Goal: Transaction & Acquisition: Download file/media

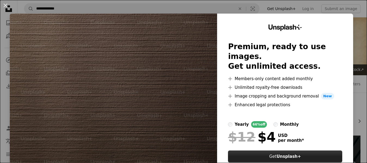
scroll to position [381, 0]
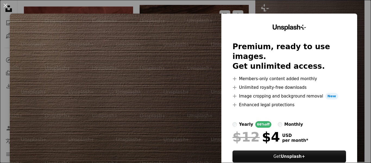
click at [214, 9] on div "An X shape Unsplash+ Premium, ready to use images. Get unlimited access. A plus…" at bounding box center [185, 81] width 371 height 163
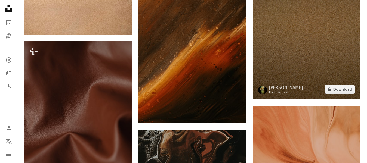
scroll to position [598, 0]
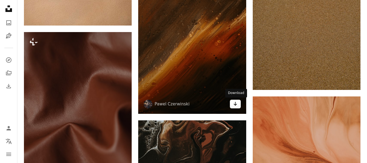
click at [234, 104] on icon "Arrow pointing down" at bounding box center [235, 104] width 4 height 7
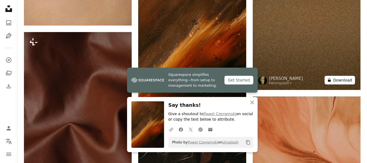
click at [345, 81] on button "A lock Download" at bounding box center [339, 80] width 30 height 9
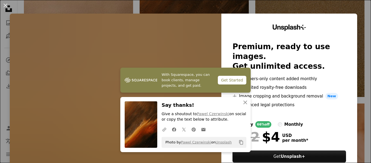
click at [259, 10] on div "An X shape With Squarespace, you can book clients, manage projects, and get pai…" at bounding box center [185, 81] width 371 height 163
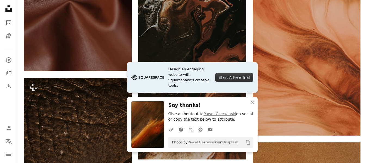
scroll to position [734, 0]
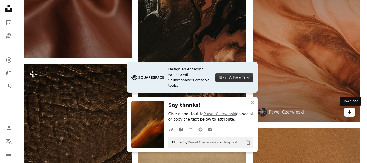
click at [350, 111] on icon "Arrow pointing down" at bounding box center [349, 112] width 4 height 7
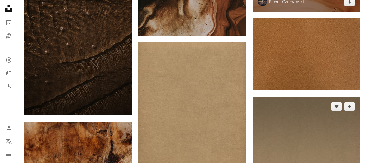
scroll to position [843, 0]
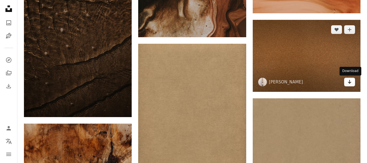
click at [351, 83] on icon "Arrow pointing down" at bounding box center [349, 82] width 4 height 7
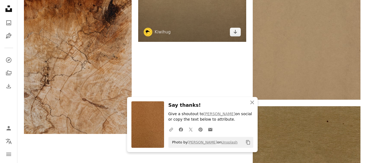
scroll to position [1006, 0]
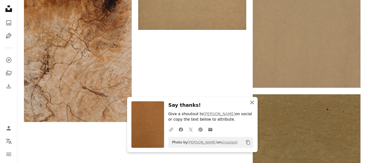
click at [253, 103] on icon "An X shape" at bounding box center [252, 102] width 7 height 7
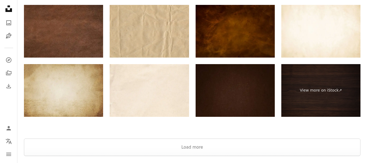
scroll to position [1305, 0]
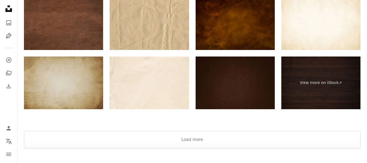
click at [84, 77] on img at bounding box center [63, 83] width 79 height 53
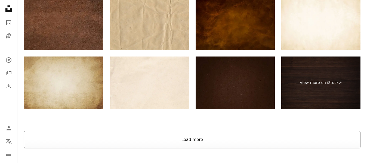
click at [205, 138] on button "Load more" at bounding box center [192, 139] width 336 height 17
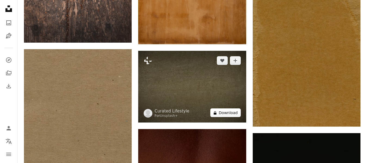
click at [233, 114] on button "A lock Download" at bounding box center [225, 112] width 30 height 9
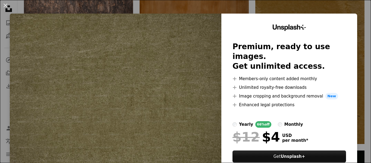
click at [209, 11] on div "An X shape Unsplash+ Premium, ready to use images. Get unlimited access. A plus…" at bounding box center [185, 81] width 371 height 163
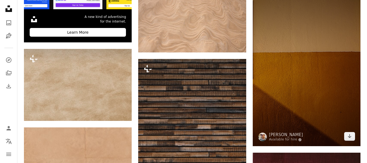
scroll to position [1631, 0]
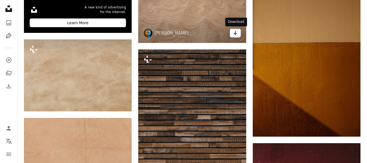
click at [234, 33] on icon "Download" at bounding box center [235, 33] width 4 height 4
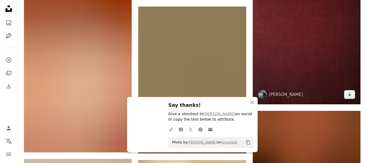
scroll to position [1849, 0]
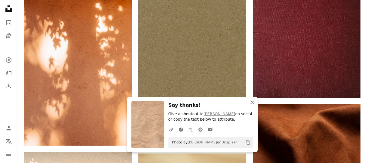
click at [252, 102] on icon "An X shape" at bounding box center [252, 102] width 7 height 7
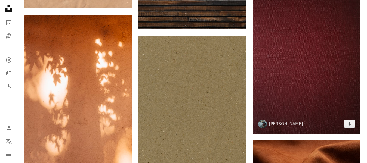
scroll to position [1821, 0]
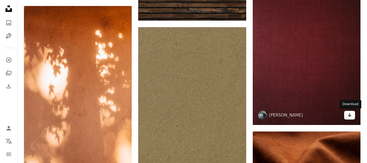
click at [350, 116] on icon "Arrow pointing down" at bounding box center [349, 115] width 4 height 7
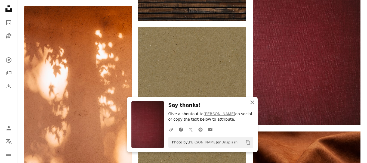
click at [253, 102] on icon "An X shape" at bounding box center [252, 102] width 7 height 7
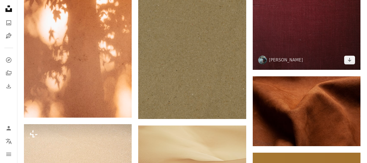
scroll to position [1903, 0]
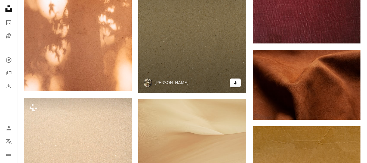
click at [237, 85] on icon "Arrow pointing down" at bounding box center [235, 82] width 4 height 7
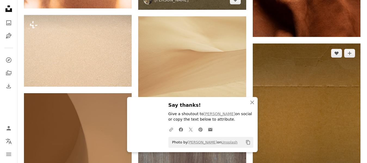
scroll to position [1985, 0]
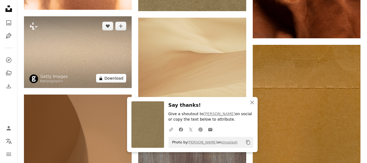
click at [122, 78] on button "A lock Download" at bounding box center [111, 78] width 30 height 9
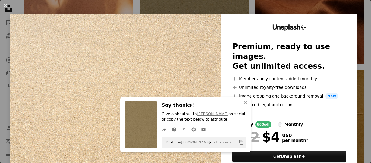
click at [325, 11] on div "An X shape An X shape Close Say thanks! Give a shoutout to Heather Green on soc…" at bounding box center [185, 81] width 371 height 163
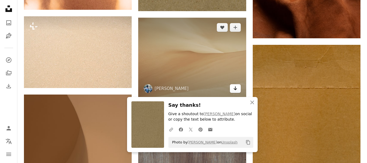
click at [232, 88] on link "Arrow pointing down" at bounding box center [235, 88] width 11 height 9
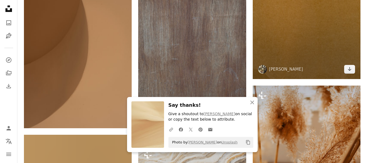
scroll to position [2121, 0]
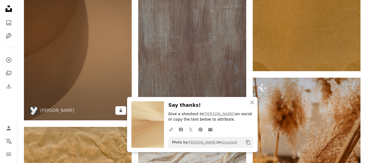
click at [121, 107] on icon "Arrow pointing down" at bounding box center [121, 110] width 4 height 7
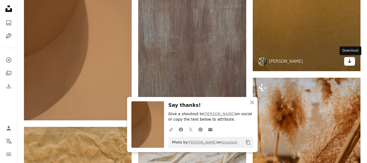
click at [349, 63] on icon "Arrow pointing down" at bounding box center [349, 61] width 4 height 7
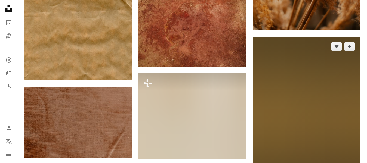
scroll to position [2365, 0]
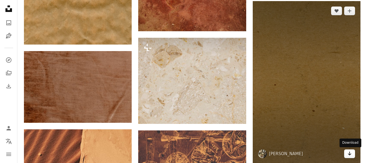
click at [350, 157] on link "Arrow pointing down" at bounding box center [349, 154] width 11 height 9
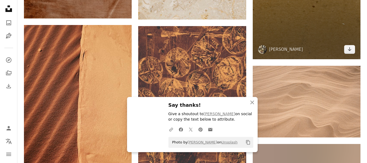
scroll to position [2501, 0]
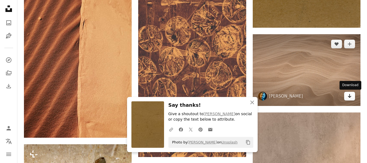
click at [351, 95] on icon "Arrow pointing down" at bounding box center [349, 96] width 4 height 7
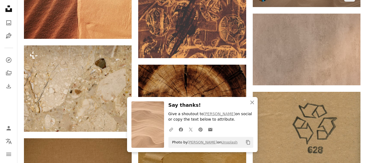
scroll to position [2610, 0]
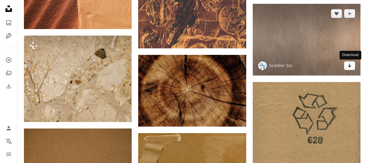
click at [350, 67] on icon "Arrow pointing down" at bounding box center [349, 65] width 4 height 7
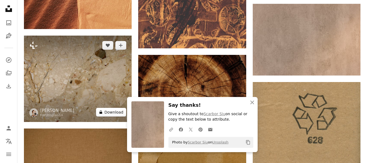
click at [119, 113] on button "A lock Download" at bounding box center [111, 112] width 30 height 9
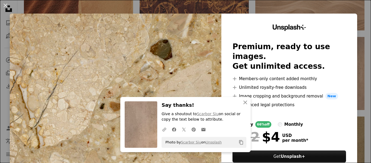
click at [323, 10] on div "An X shape An X shape Close Say thanks! Give a shoutout to Scarbor Siu on socia…" at bounding box center [185, 81] width 371 height 163
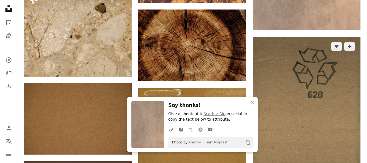
scroll to position [2664, 0]
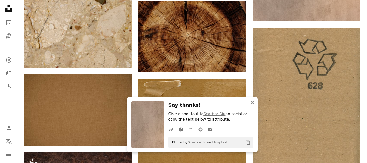
click at [251, 101] on icon "An X shape" at bounding box center [252, 102] width 7 height 7
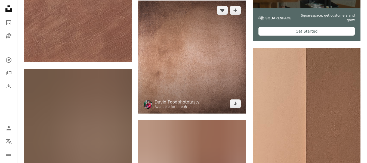
scroll to position [2991, 0]
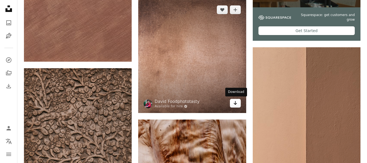
click at [236, 104] on icon "Download" at bounding box center [235, 103] width 4 height 4
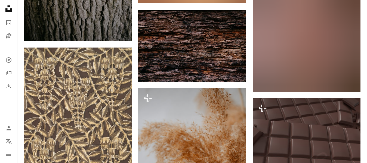
scroll to position [3643, 0]
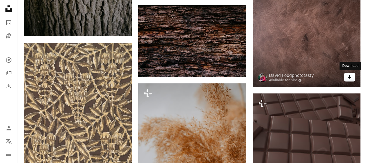
click at [349, 77] on icon "Download" at bounding box center [350, 77] width 4 height 4
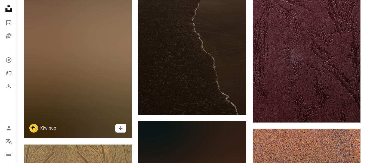
scroll to position [3942, 0]
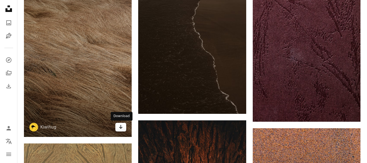
click at [122, 126] on icon "Arrow pointing down" at bounding box center [121, 127] width 4 height 7
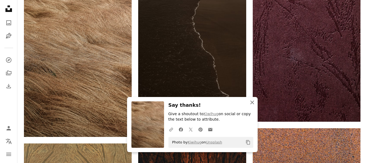
click at [255, 104] on icon "An X shape" at bounding box center [252, 102] width 7 height 7
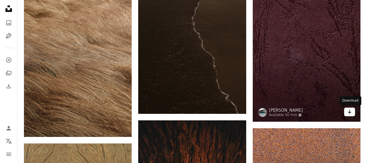
click at [352, 112] on link "Arrow pointing down" at bounding box center [349, 112] width 11 height 9
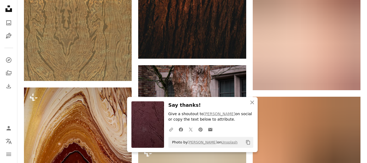
scroll to position [4187, 0]
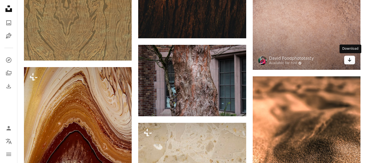
click at [350, 60] on icon "Download" at bounding box center [350, 60] width 4 height 4
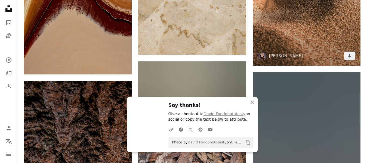
scroll to position [4350, 0]
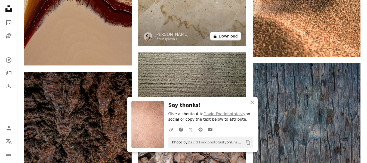
click at [231, 37] on button "A lock Download" at bounding box center [225, 36] width 30 height 9
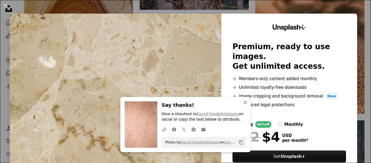
click at [221, 8] on div "An X shape An X shape Close Say thanks! Give a shoutout to David Foodphototasty…" at bounding box center [185, 81] width 371 height 163
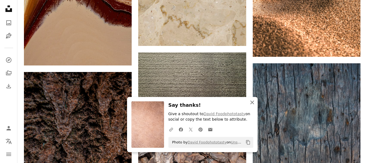
click at [252, 102] on icon "button" at bounding box center [252, 103] width 4 height 4
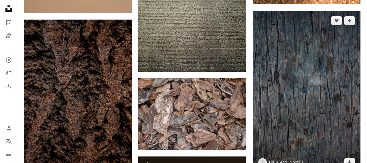
scroll to position [4404, 0]
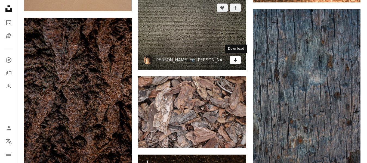
click at [237, 61] on icon "Arrow pointing down" at bounding box center [235, 60] width 4 height 7
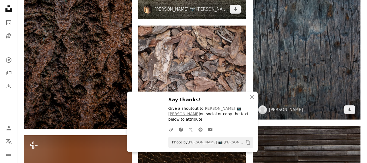
scroll to position [4459, 0]
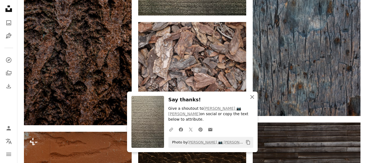
click at [251, 100] on icon "An X shape" at bounding box center [252, 97] width 7 height 7
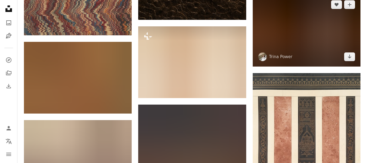
scroll to position [4703, 0]
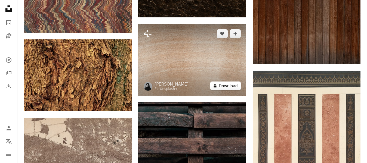
click at [227, 86] on button "A lock Download" at bounding box center [225, 86] width 30 height 9
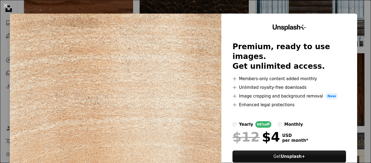
click at [250, 10] on div "An X shape Unsplash+ Premium, ready to use images. Get unlimited access. A plus…" at bounding box center [185, 81] width 371 height 163
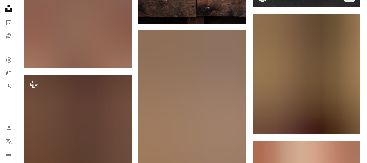
scroll to position [4948, 0]
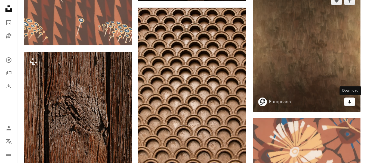
click at [348, 99] on icon "Arrow pointing down" at bounding box center [349, 101] width 4 height 7
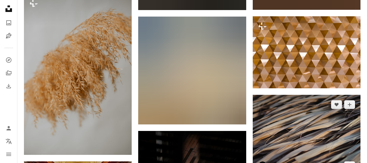
scroll to position [8890, 0]
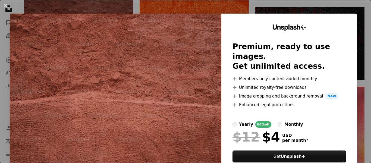
click at [248, 10] on div "An X shape Unsplash+ Premium, ready to use images. Get unlimited access. A plus…" at bounding box center [185, 81] width 371 height 163
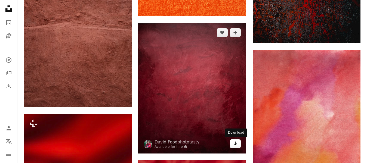
click at [238, 142] on link "Arrow pointing down" at bounding box center [235, 143] width 11 height 9
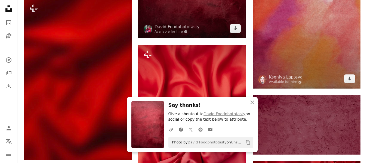
scroll to position [3006, 0]
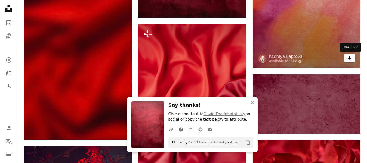
click at [351, 60] on icon "Arrow pointing down" at bounding box center [349, 58] width 4 height 7
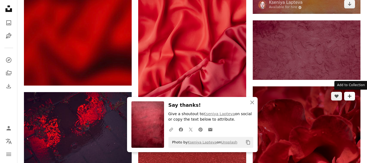
scroll to position [3061, 0]
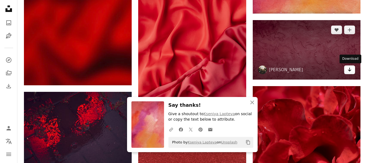
click at [349, 70] on icon "Arrow pointing down" at bounding box center [349, 69] width 4 height 7
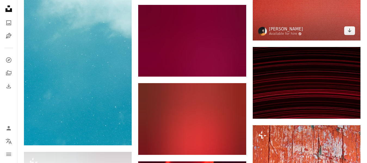
scroll to position [3985, 0]
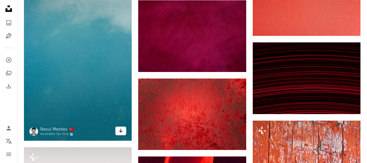
click at [123, 130] on icon "Arrow pointing down" at bounding box center [121, 131] width 4 height 7
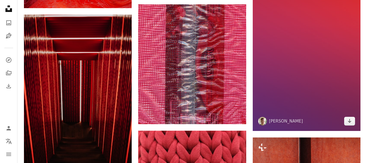
scroll to position [4366, 0]
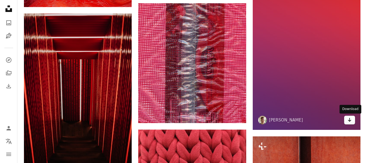
click at [350, 119] on icon "Arrow pointing down" at bounding box center [349, 120] width 4 height 7
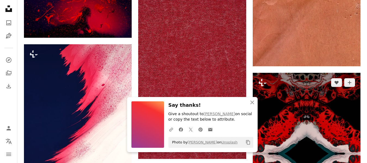
scroll to position [4583, 0]
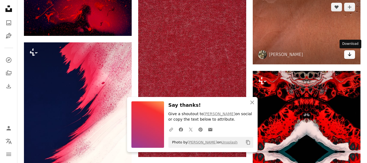
click at [351, 57] on icon "Arrow pointing down" at bounding box center [349, 54] width 4 height 7
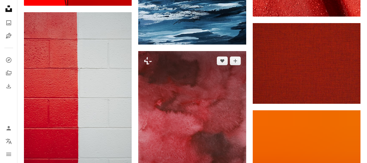
scroll to position [5616, 0]
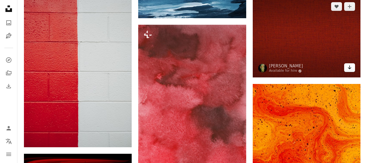
click at [350, 69] on icon "Arrow pointing down" at bounding box center [349, 67] width 4 height 7
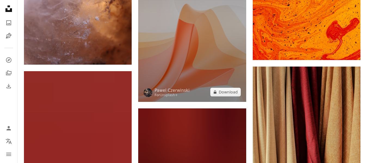
scroll to position [5861, 0]
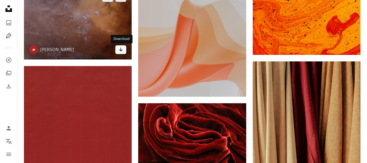
click at [120, 51] on icon "Download" at bounding box center [121, 50] width 4 height 4
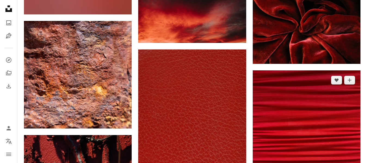
scroll to position [6350, 0]
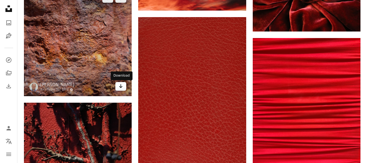
click at [120, 86] on icon "Arrow pointing down" at bounding box center [121, 86] width 4 height 7
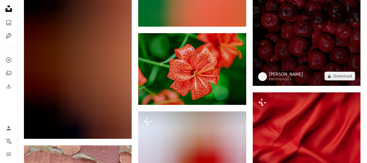
scroll to position [7710, 0]
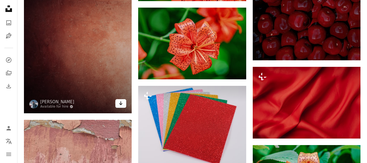
click at [120, 104] on icon "Download" at bounding box center [121, 103] width 4 height 4
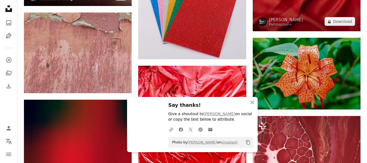
scroll to position [7818, 0]
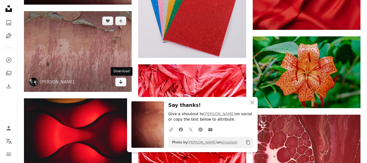
click at [122, 81] on icon "Arrow pointing down" at bounding box center [121, 82] width 4 height 7
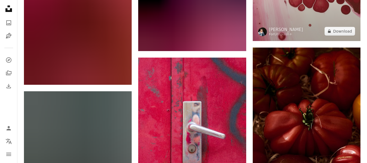
scroll to position [8063, 0]
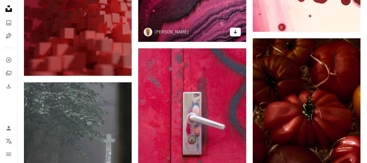
click at [236, 32] on icon "Download" at bounding box center [235, 32] width 4 height 4
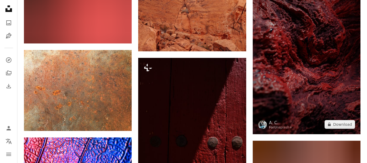
scroll to position [8389, 0]
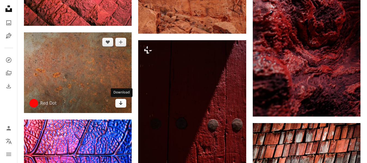
click at [121, 105] on icon "Download" at bounding box center [121, 103] width 4 height 4
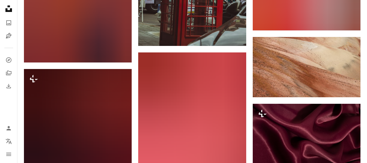
scroll to position [9449, 0]
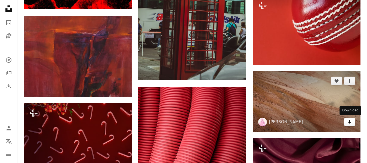
click at [350, 122] on icon "Download" at bounding box center [350, 122] width 4 height 4
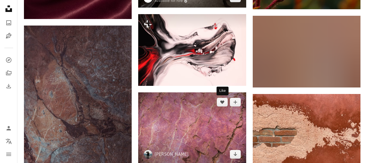
scroll to position [10999, 0]
